Goal: Check status

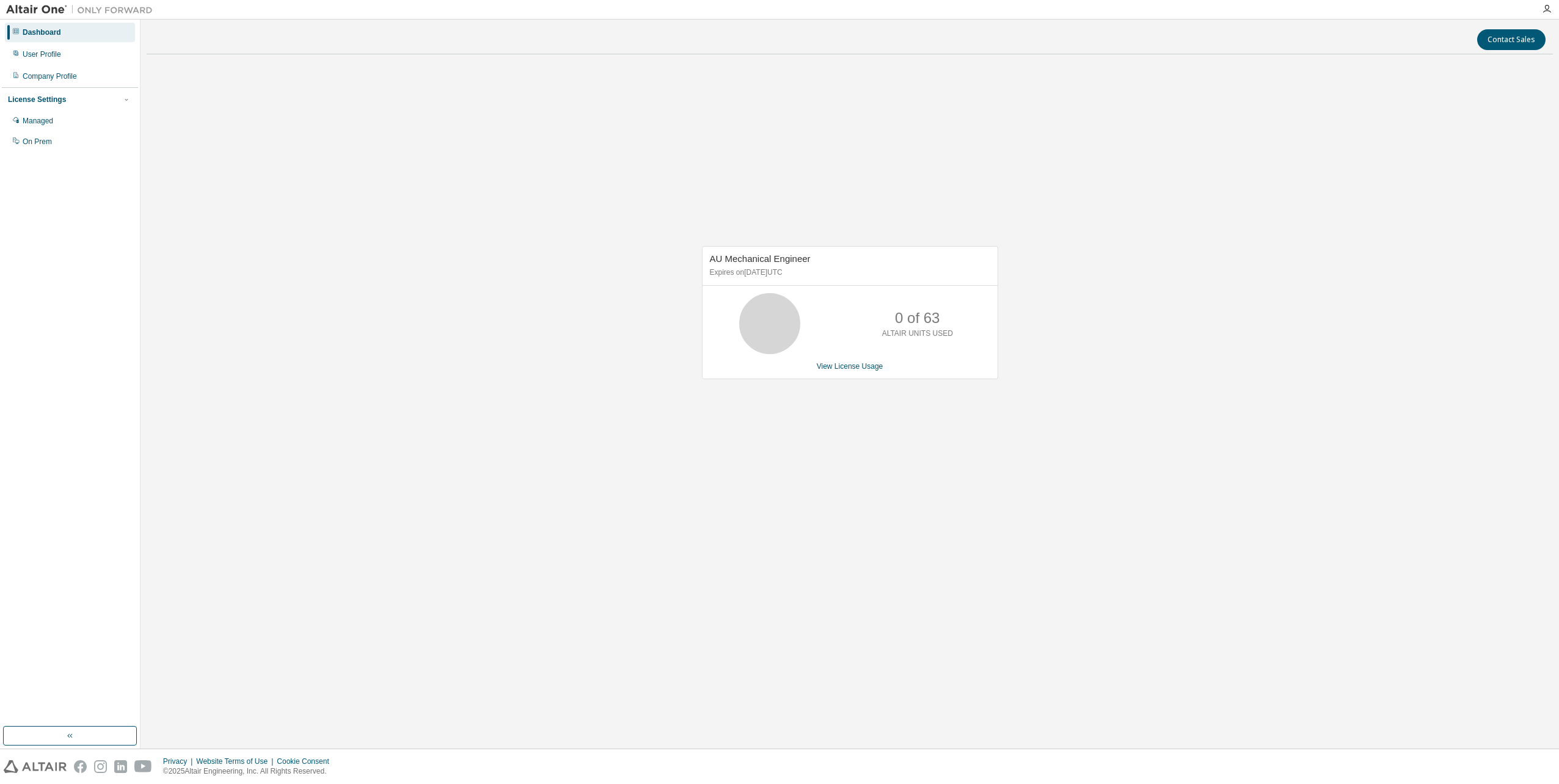
click at [1039, 359] on div "AU Mechanical Engineer Expires on [DATE] UTC 0 of 63 ALTAIR UNITS USED View Lic…" at bounding box center [849, 319] width 1406 height 510
click at [1325, 320] on div "AU Mechanical Engineer Expires on [DATE] UTC 60 of 63 ALTAIR UNITS USED View Li…" at bounding box center [849, 319] width 1406 height 510
